Goal: Task Accomplishment & Management: Manage account settings

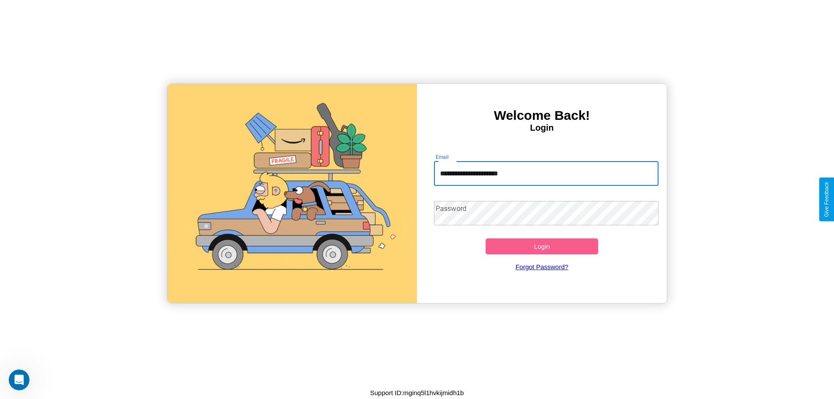
type input "**********"
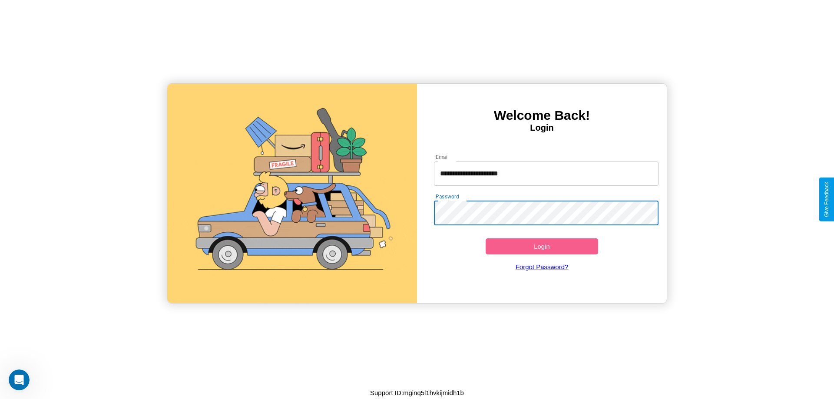
click at [542, 246] on button "Login" at bounding box center [542, 247] width 113 height 16
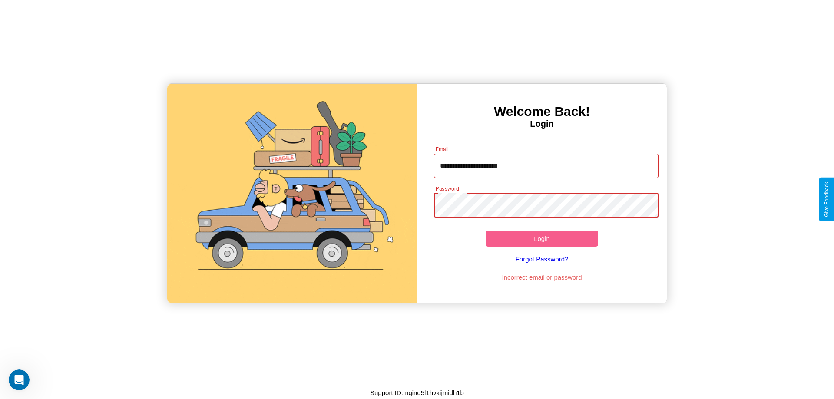
click at [542, 239] on button "Login" at bounding box center [542, 239] width 113 height 16
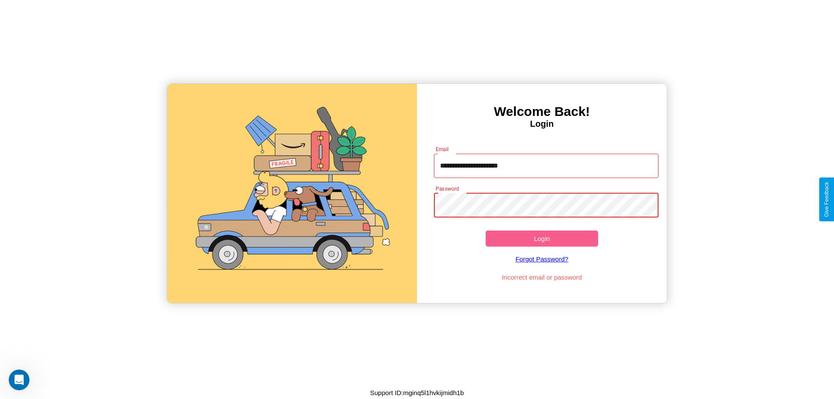
click at [542, 239] on button "Login" at bounding box center [542, 239] width 113 height 16
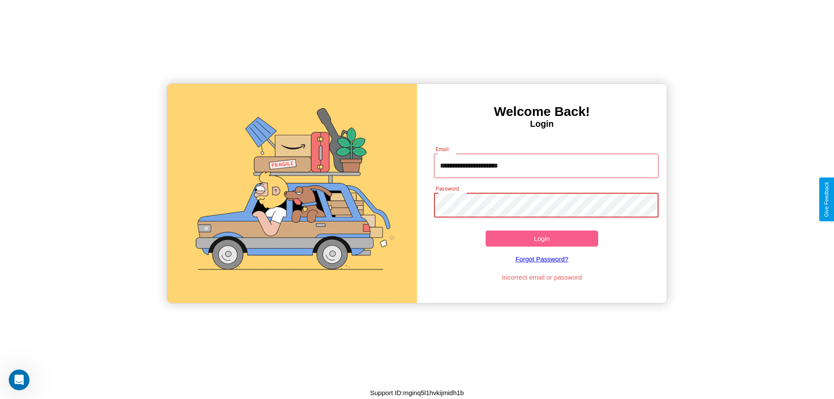
click at [542, 239] on button "Login" at bounding box center [542, 239] width 113 height 16
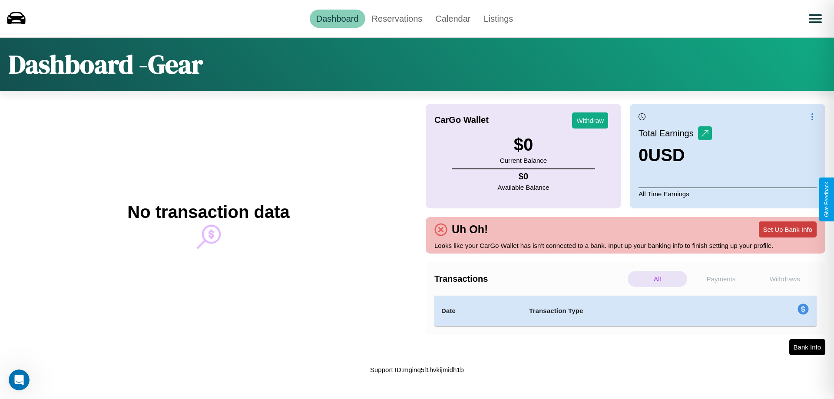
click at [788, 229] on button "Set Up Bank Info" at bounding box center [788, 230] width 58 height 16
